Goal: Obtain resource: Obtain resource

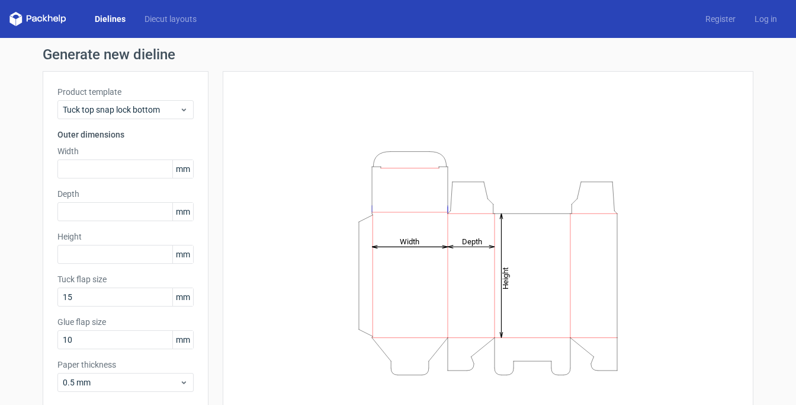
scroll to position [59, 0]
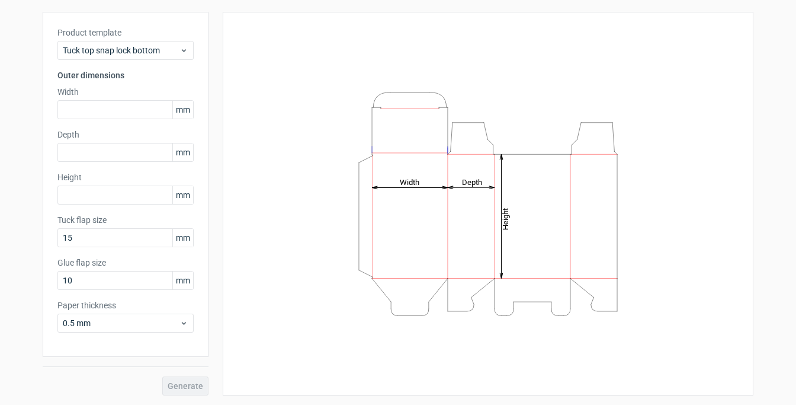
click at [195, 388] on div "Generate" at bounding box center [126, 376] width 166 height 39
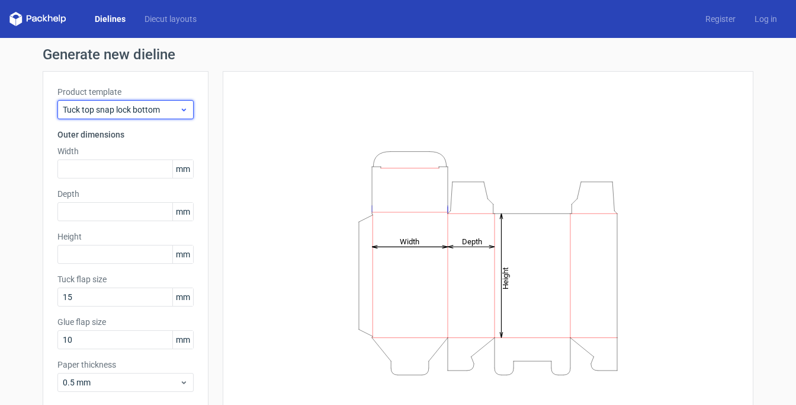
click at [162, 109] on span "Tuck top snap lock bottom" at bounding box center [121, 110] width 117 height 12
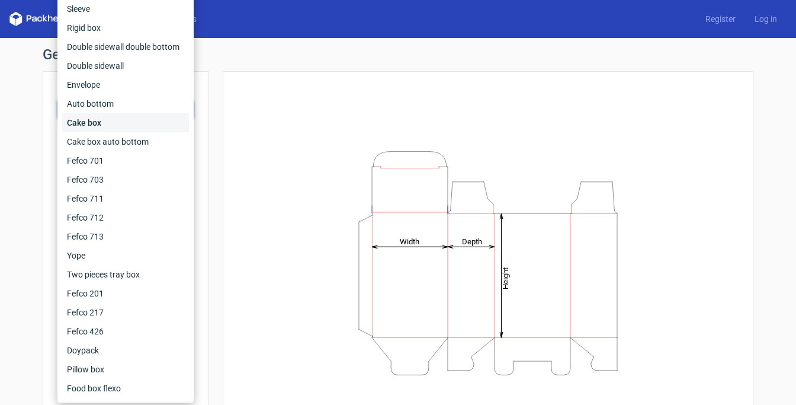
click at [154, 120] on div "Cake box" at bounding box center [125, 122] width 127 height 19
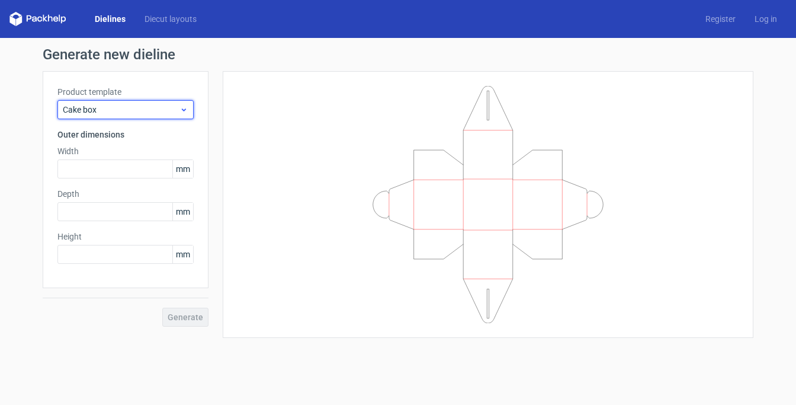
click at [158, 106] on span "Cake box" at bounding box center [121, 110] width 117 height 12
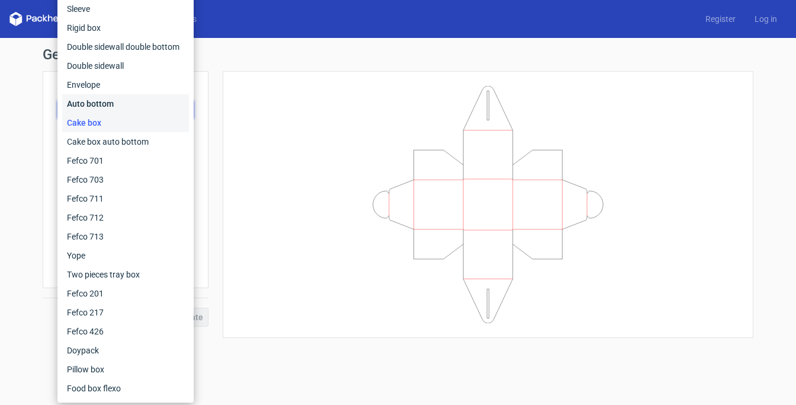
click at [158, 106] on div "Auto bottom" at bounding box center [125, 103] width 127 height 19
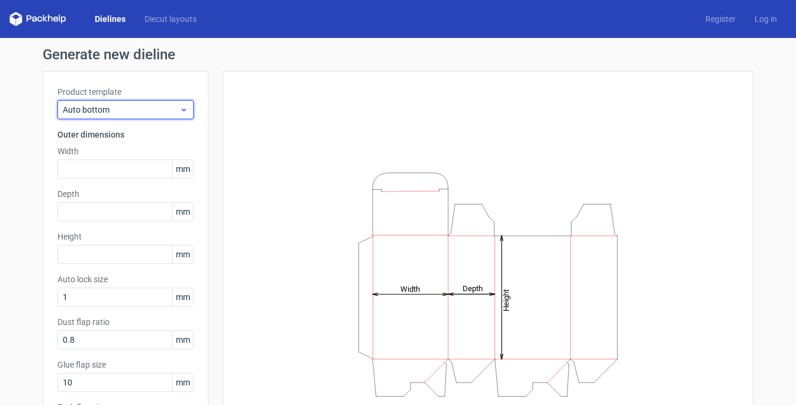
click at [158, 106] on span "Auto bottom" at bounding box center [121, 110] width 117 height 12
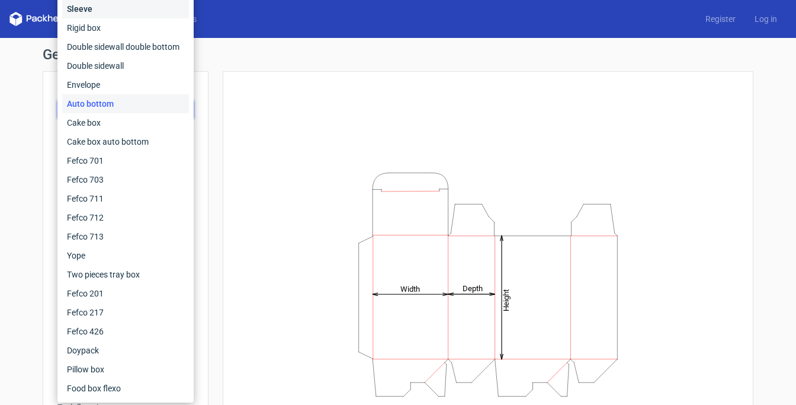
click at [116, 14] on div "Sleeve" at bounding box center [125, 8] width 127 height 19
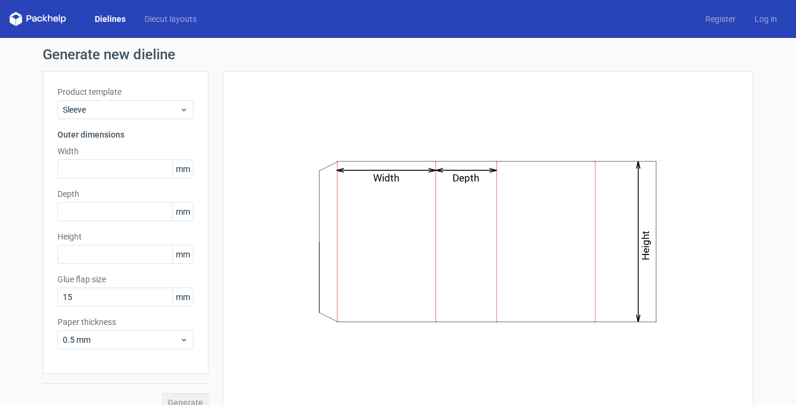
click at [124, 178] on div "Product template Sleeve Outer dimensions Width mm Depth mm Height mm Glue flap …" at bounding box center [126, 222] width 166 height 302
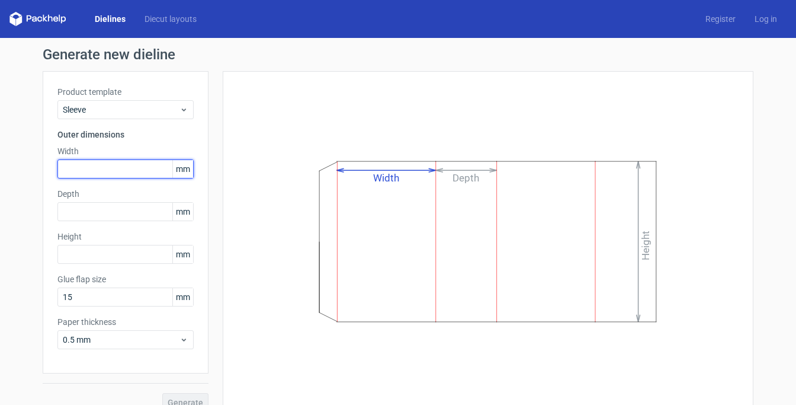
click at [117, 172] on input "text" at bounding box center [125, 168] width 136 height 19
type input "100"
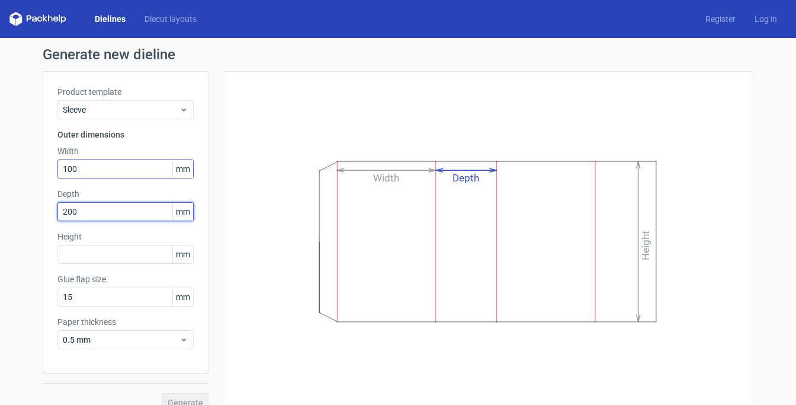
type input "200"
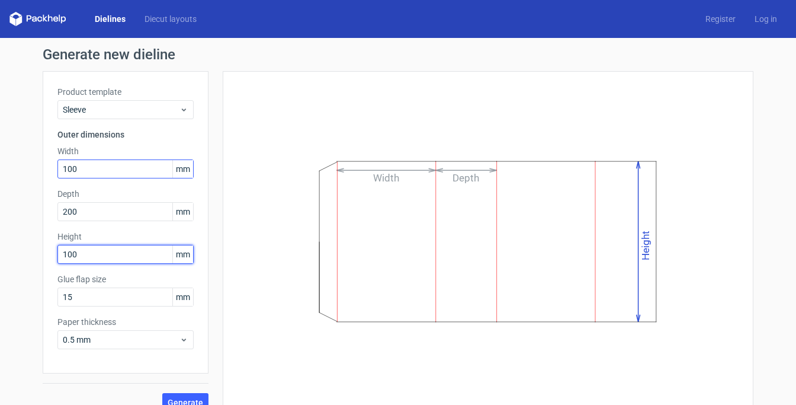
type input "100"
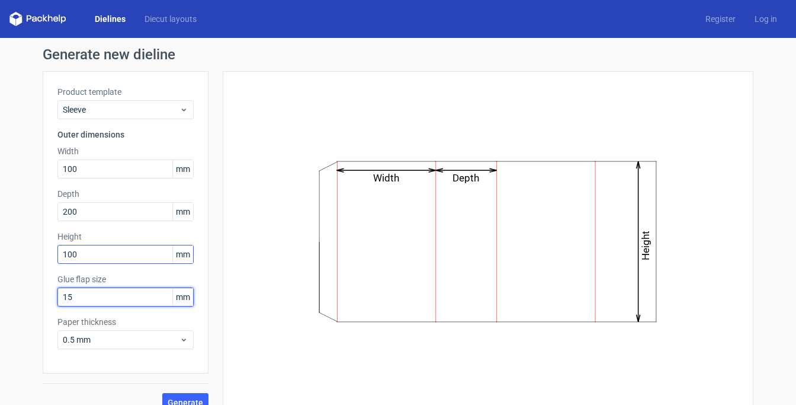
scroll to position [17, 0]
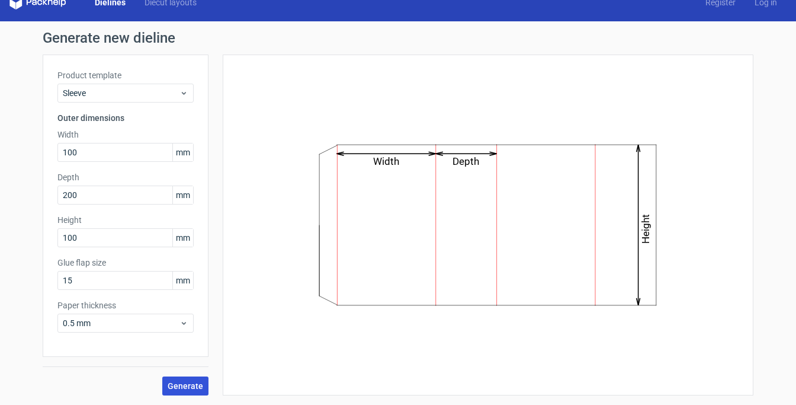
click at [172, 382] on span "Generate" at bounding box center [186, 386] width 36 height 8
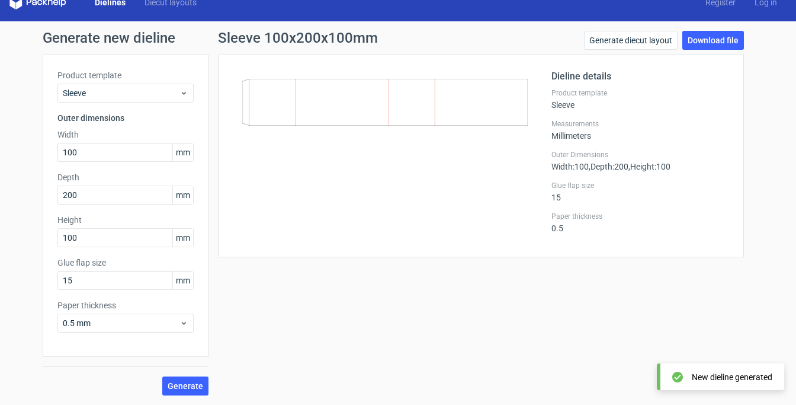
drag, startPoint x: 290, startPoint y: 113, endPoint x: 415, endPoint y: 115, distance: 125.0
click at [411, 115] on icon at bounding box center [385, 102] width 286 height 47
click at [720, 44] on link "Download file" at bounding box center [714, 40] width 62 height 19
